Goal: Check status: Check status

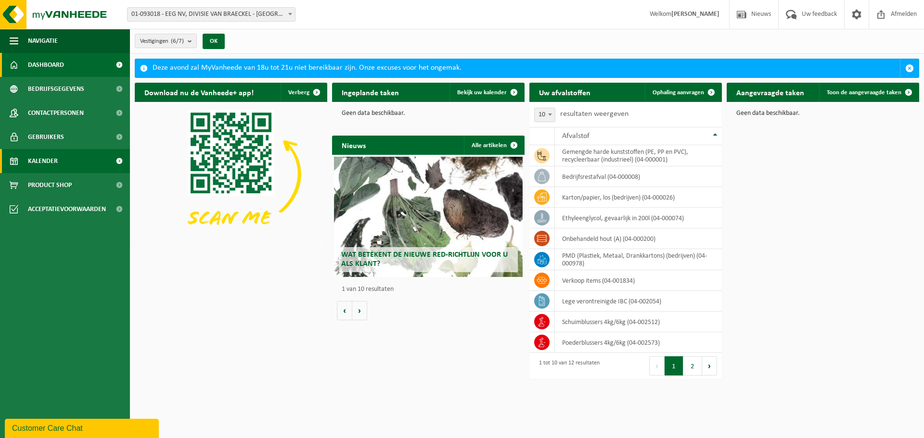
click at [39, 163] on span "Kalender" at bounding box center [43, 161] width 30 height 24
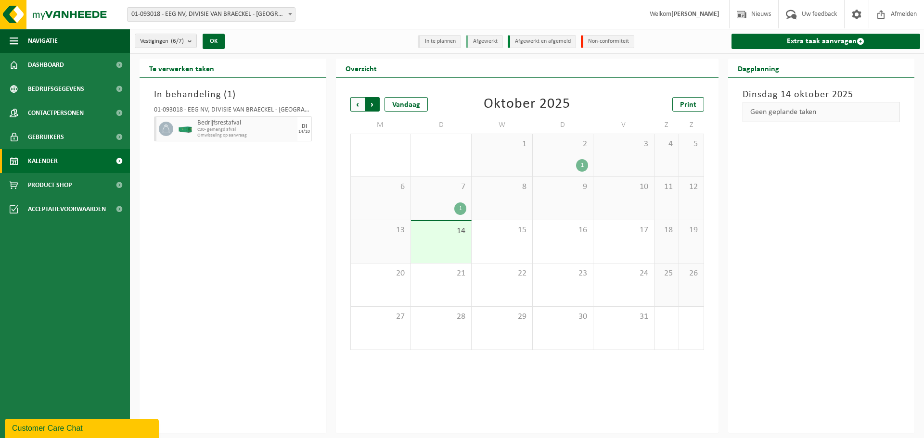
click at [356, 102] on span "Vorige" at bounding box center [357, 104] width 14 height 14
click at [630, 200] on div "12 1" at bounding box center [623, 198] width 60 height 43
